Goal: Task Accomplishment & Management: Use online tool/utility

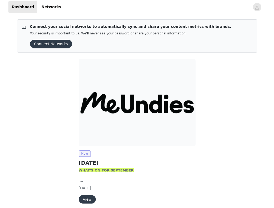
scroll to position [22, 0]
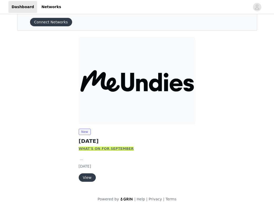
click at [87, 180] on button "View" at bounding box center [87, 177] width 17 height 8
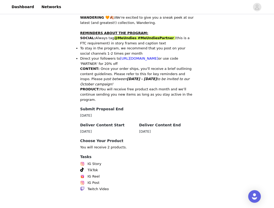
scroll to position [258, 0]
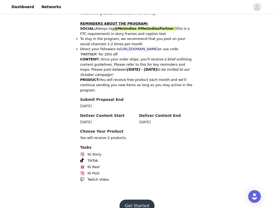
click at [136, 200] on button "Get Started" at bounding box center [136, 206] width 35 height 13
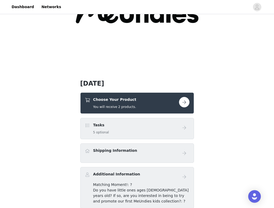
scroll to position [90, 0]
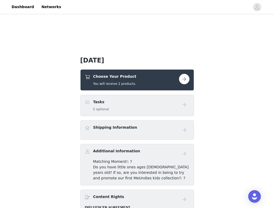
click at [185, 79] on button "button" at bounding box center [184, 79] width 11 height 11
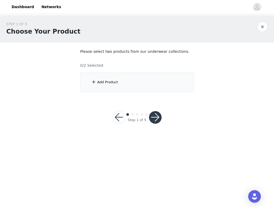
click at [111, 83] on div "Add Product" at bounding box center [107, 82] width 21 height 5
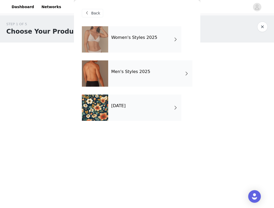
click at [132, 42] on div "Women's Styles 2025" at bounding box center [144, 39] width 73 height 26
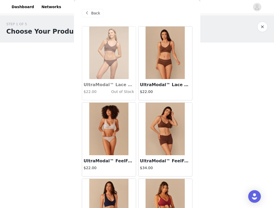
click at [92, 14] on span "Back" at bounding box center [95, 14] width 9 height 6
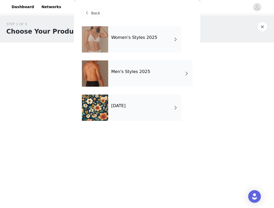
click at [101, 73] on div at bounding box center [95, 73] width 26 height 26
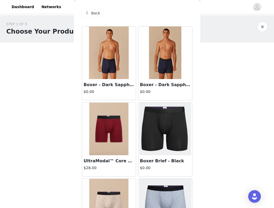
click at [94, 13] on span "Back" at bounding box center [95, 14] width 9 height 6
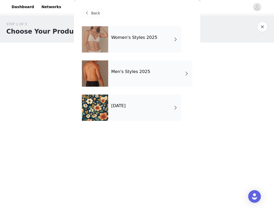
click at [103, 104] on div at bounding box center [95, 108] width 26 height 26
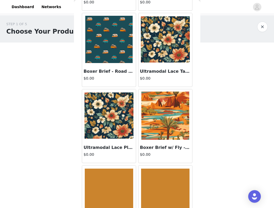
scroll to position [198, 0]
